Goal: Task Accomplishment & Management: Manage account settings

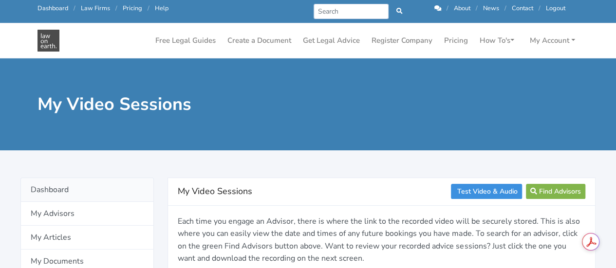
click at [52, 190] on link "Dashboard" at bounding box center [86, 190] width 133 height 24
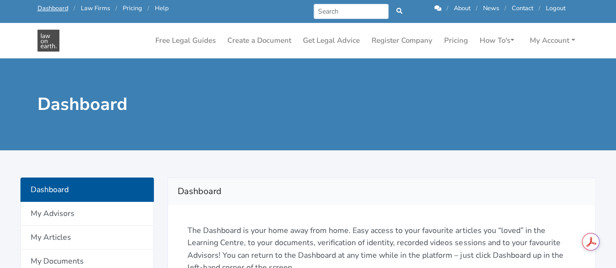
click at [437, 7] on icon at bounding box center [437, 8] width 7 height 6
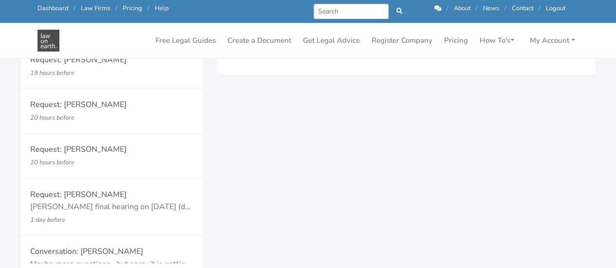
scroll to position [148, 0]
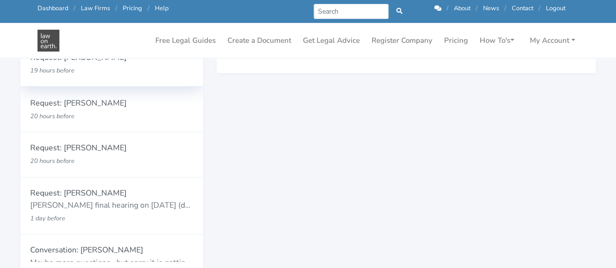
click at [71, 63] on p "Request: Bailey Eustace" at bounding box center [111, 58] width 163 height 13
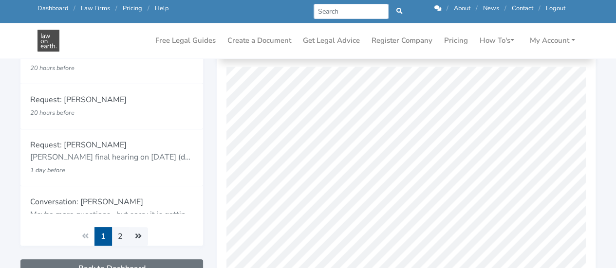
scroll to position [260, 0]
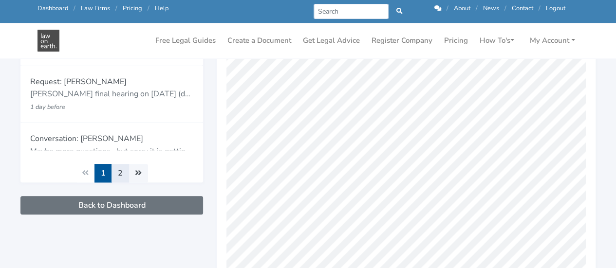
click at [115, 169] on link "2" at bounding box center [120, 173] width 18 height 18
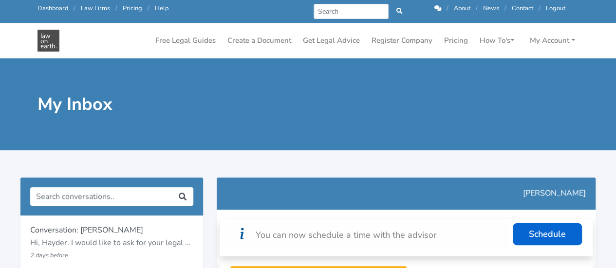
click at [121, 233] on p "Conversation: [PERSON_NAME]" at bounding box center [111, 230] width 163 height 13
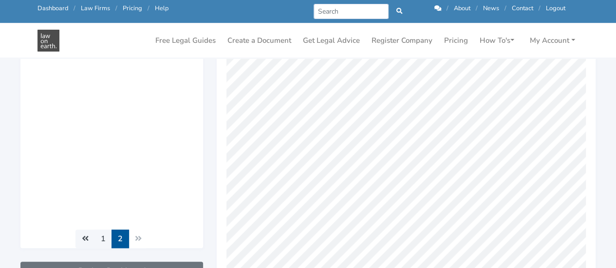
scroll to position [203, 0]
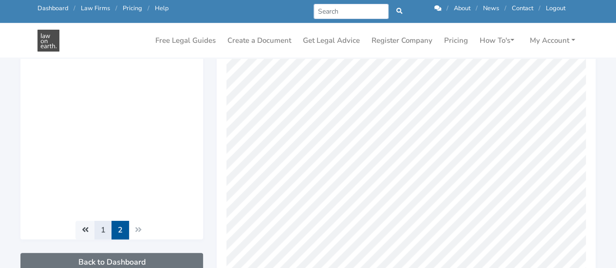
click at [102, 230] on link "1" at bounding box center [103, 230] width 18 height 18
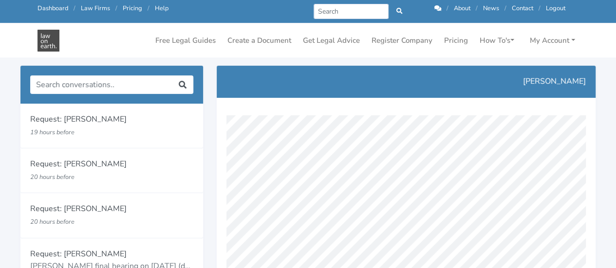
scroll to position [91, 0]
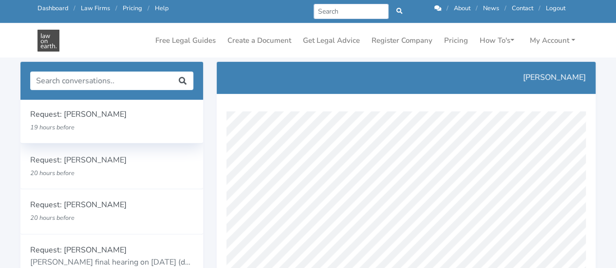
click at [128, 139] on div "Request: Bailey Eustace 19 hours before" at bounding box center [111, 121] width 182 height 44
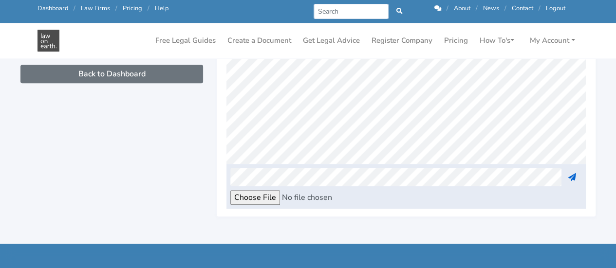
scroll to position [34, 0]
